Goal: Transaction & Acquisition: Book appointment/travel/reservation

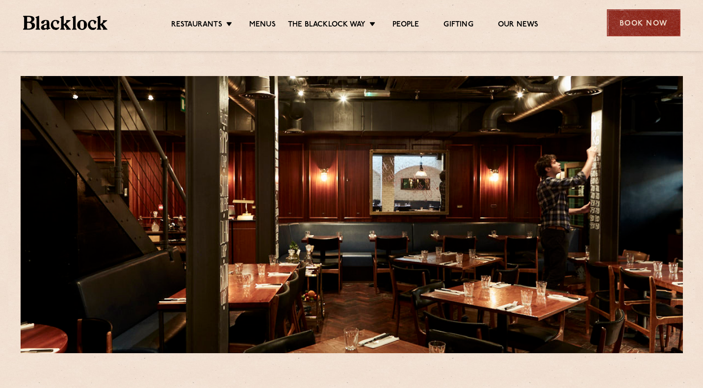
click at [653, 27] on div "Book Now" at bounding box center [644, 22] width 74 height 27
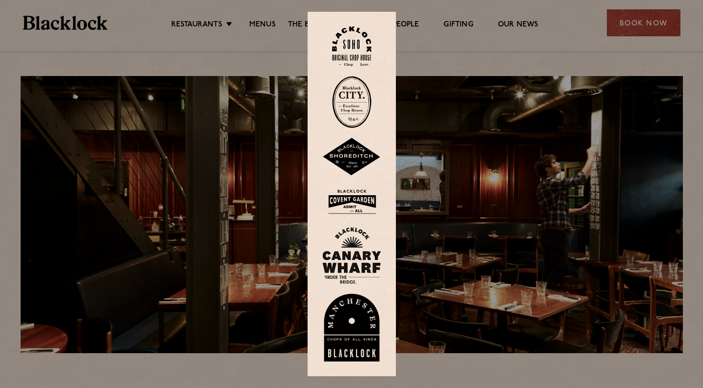
click at [349, 43] on img at bounding box center [351, 47] width 39 height 40
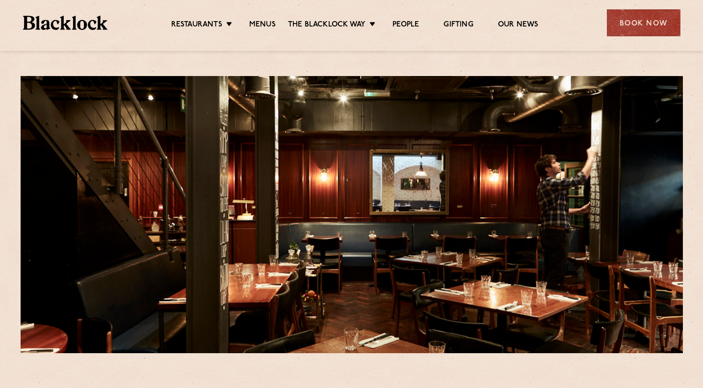
click at [0, 0] on link "Christmas" at bounding box center [0, 0] width 0 height 0
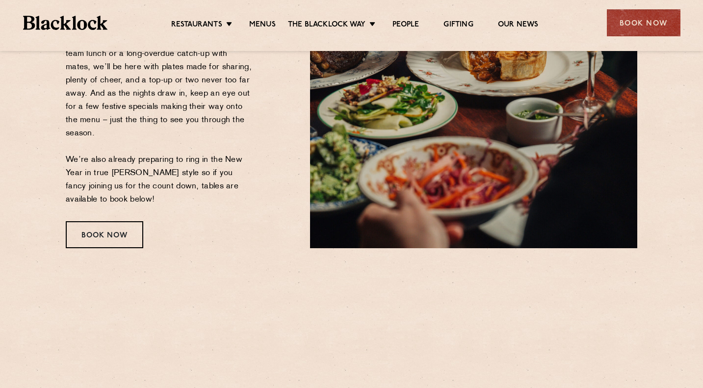
scroll to position [261, 0]
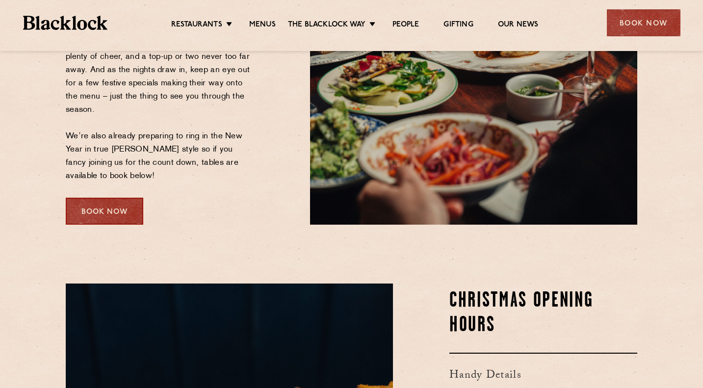
click at [139, 201] on div "Book Now" at bounding box center [105, 211] width 78 height 27
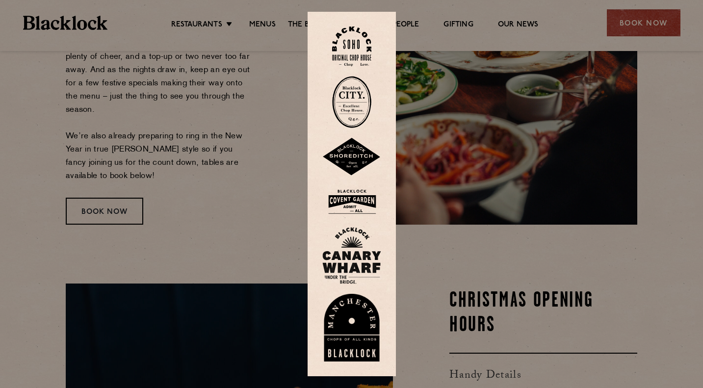
click at [365, 71] on div at bounding box center [352, 194] width 88 height 365
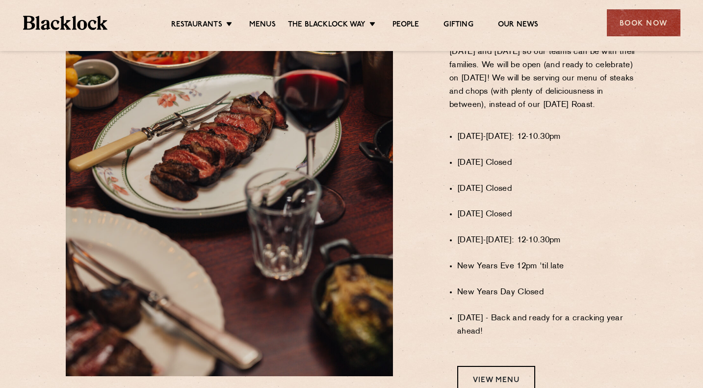
scroll to position [919, 0]
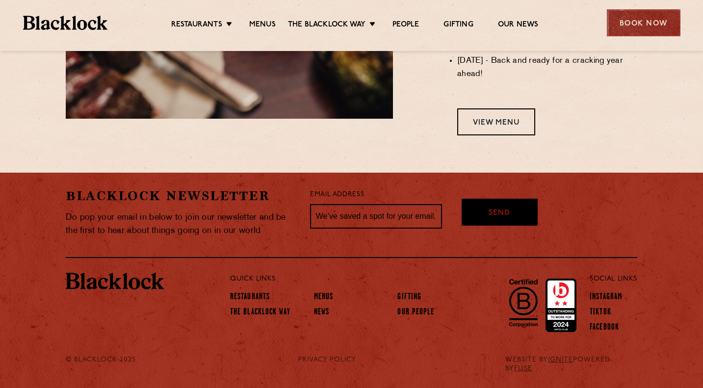
click at [649, 14] on div "Book Now" at bounding box center [644, 22] width 74 height 27
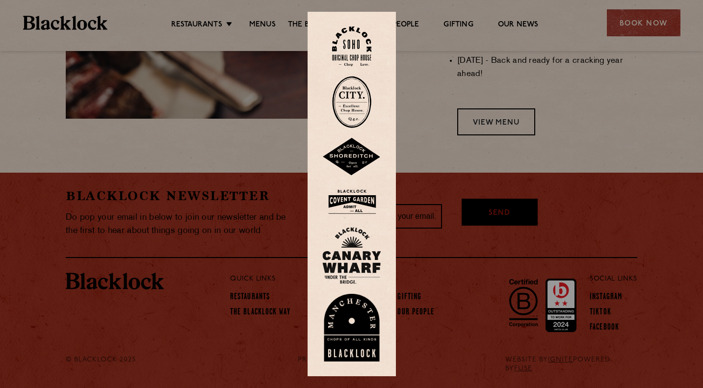
click at [364, 33] on img at bounding box center [351, 47] width 39 height 40
